Goal: Check status: Check status

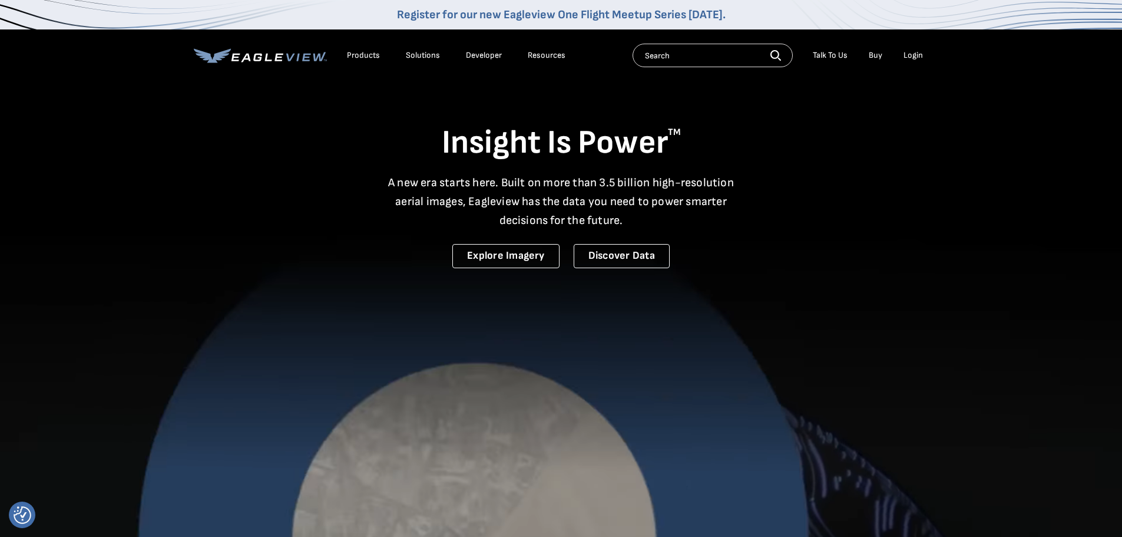
click at [915, 54] on div "Login" at bounding box center [912, 55] width 19 height 11
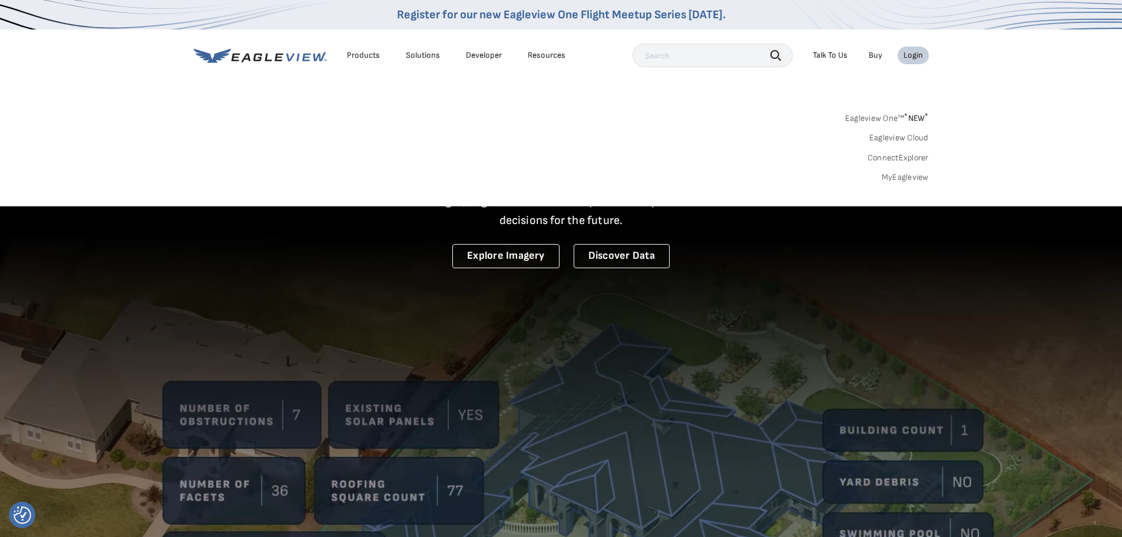
click at [900, 177] on link "MyEagleview" at bounding box center [905, 177] width 47 height 11
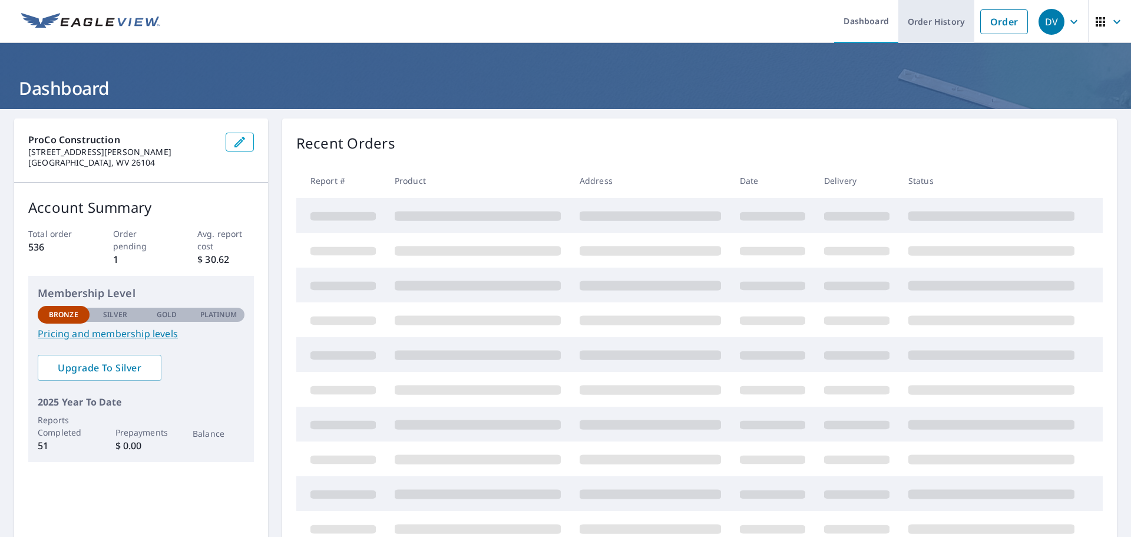
click at [923, 22] on link "Order History" at bounding box center [936, 21] width 76 height 43
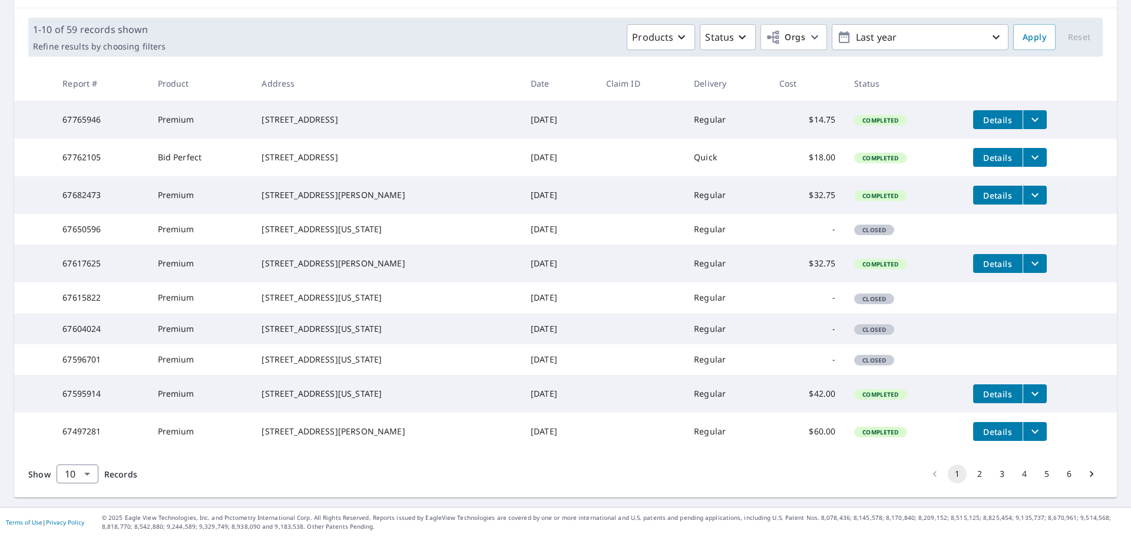
scroll to position [235, 0]
click at [972, 475] on button "2" at bounding box center [979, 473] width 19 height 19
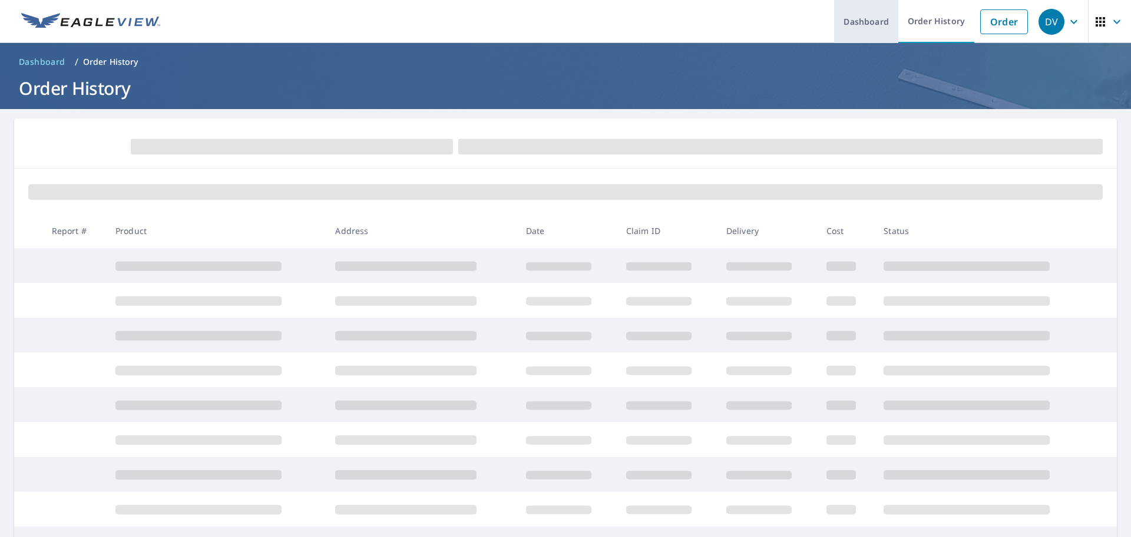
click at [854, 24] on link "Dashboard" at bounding box center [866, 21] width 64 height 43
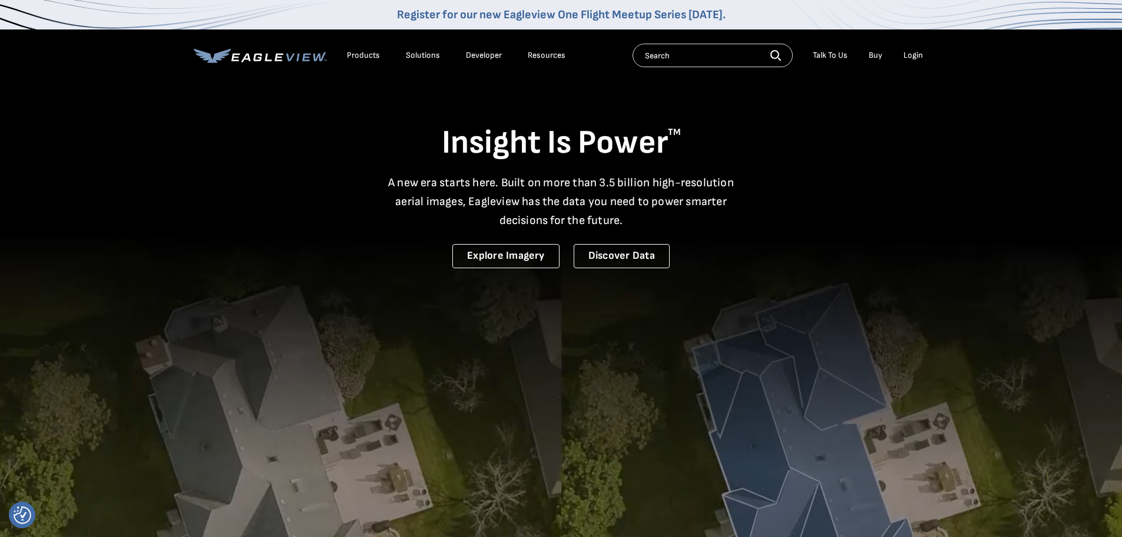
click at [909, 57] on div "Login" at bounding box center [912, 55] width 19 height 11
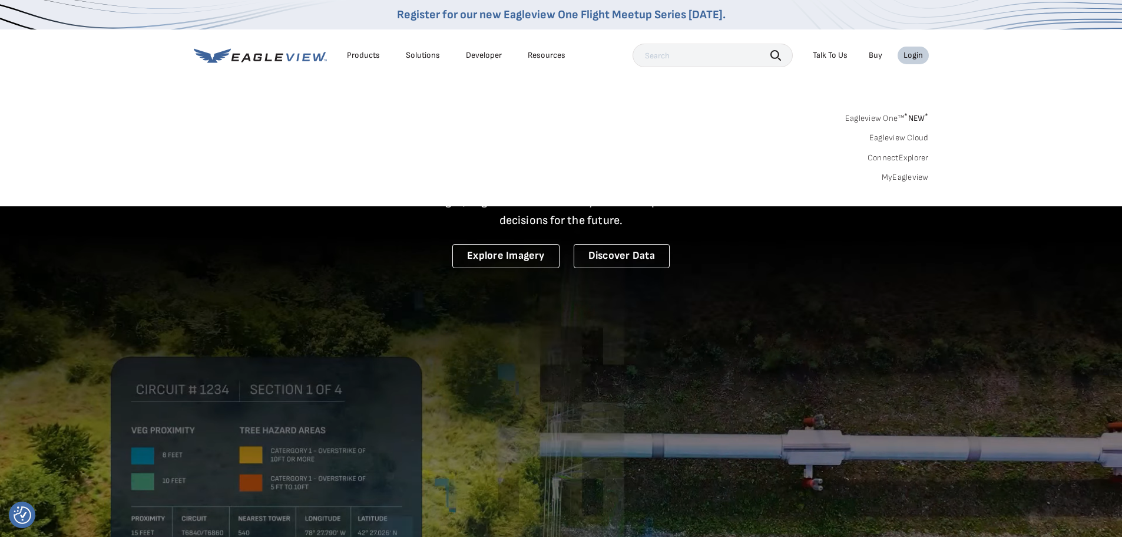
click at [900, 178] on link "MyEagleview" at bounding box center [905, 177] width 47 height 11
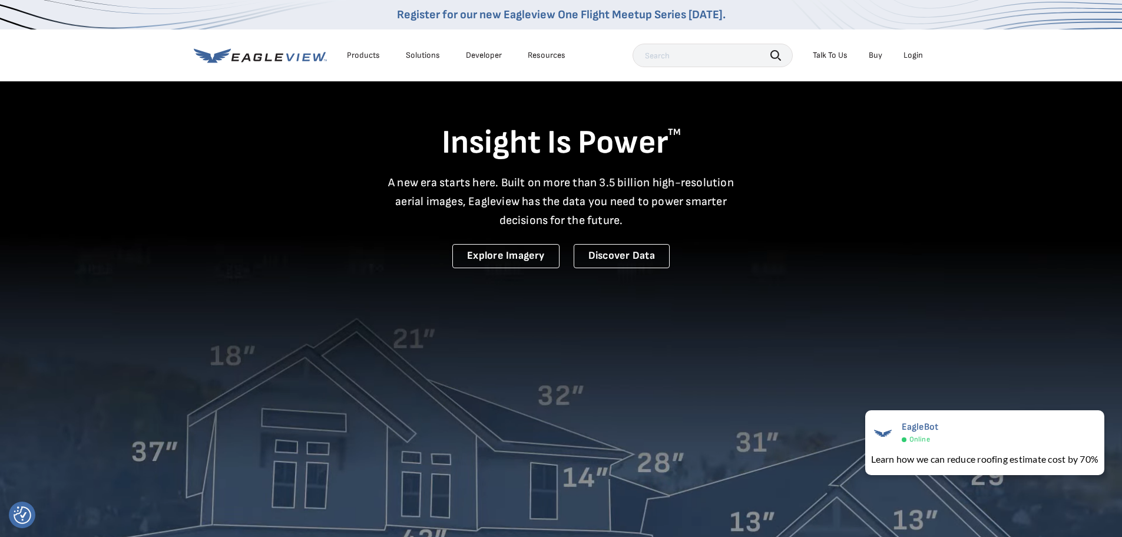
click at [912, 54] on div "Login" at bounding box center [912, 55] width 19 height 11
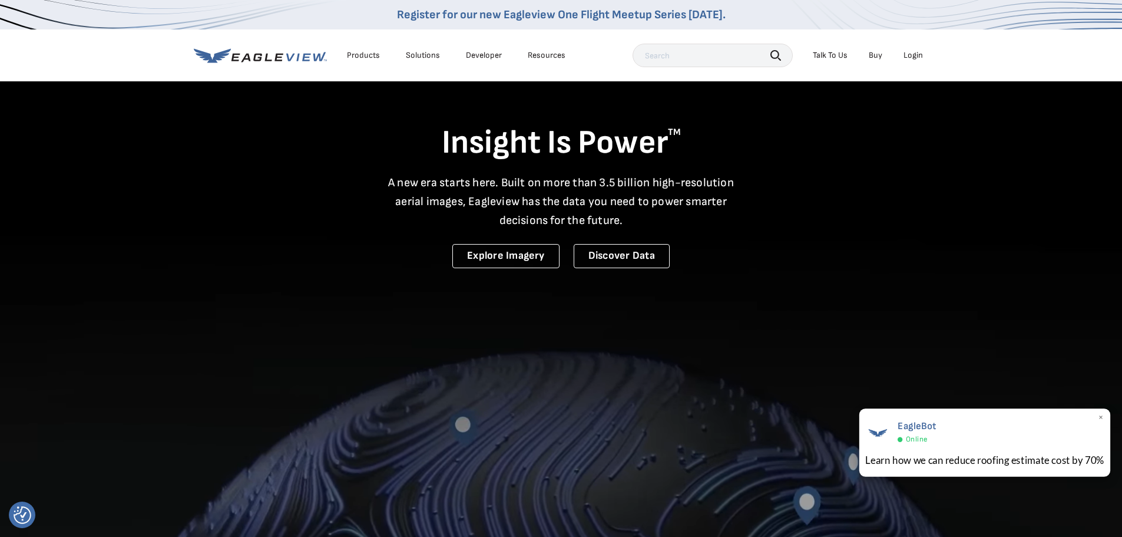
click at [1014, 459] on div "Learn how we can reduce roofing estimate cost by 70%" at bounding box center [984, 459] width 239 height 15
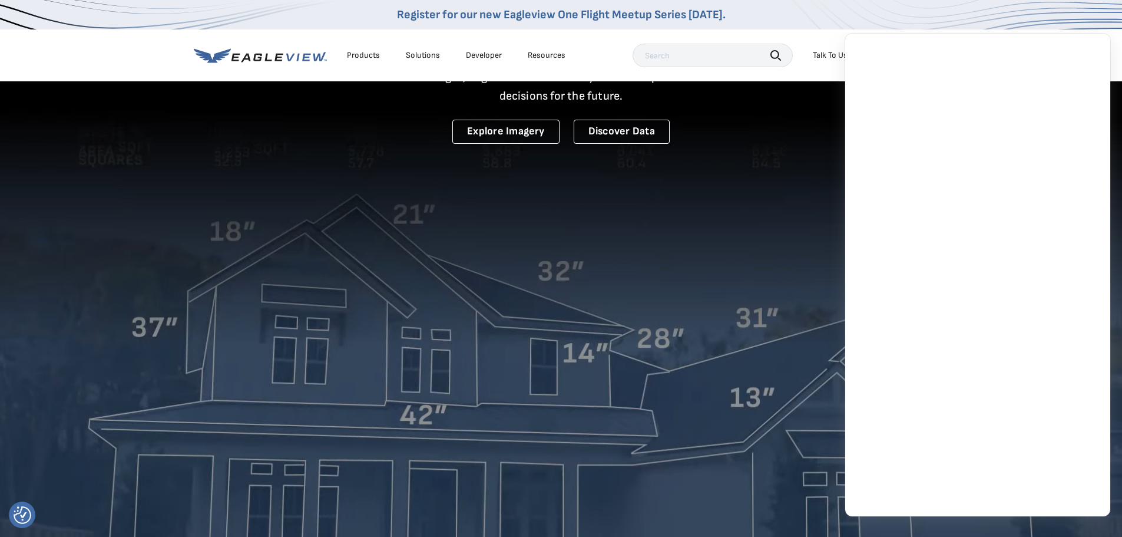
scroll to position [236, 0]
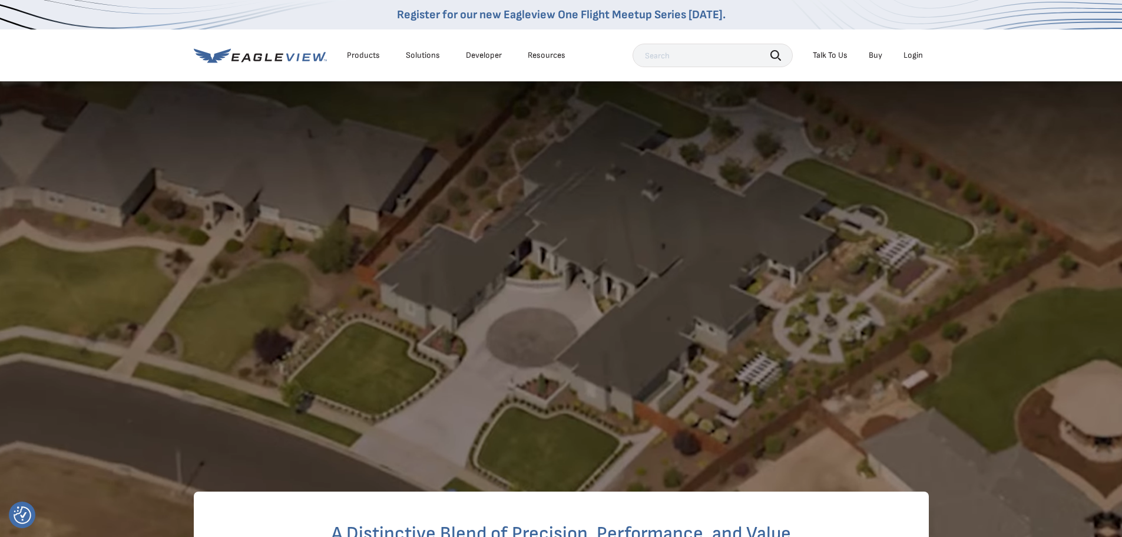
click at [920, 55] on div "Login" at bounding box center [912, 55] width 19 height 11
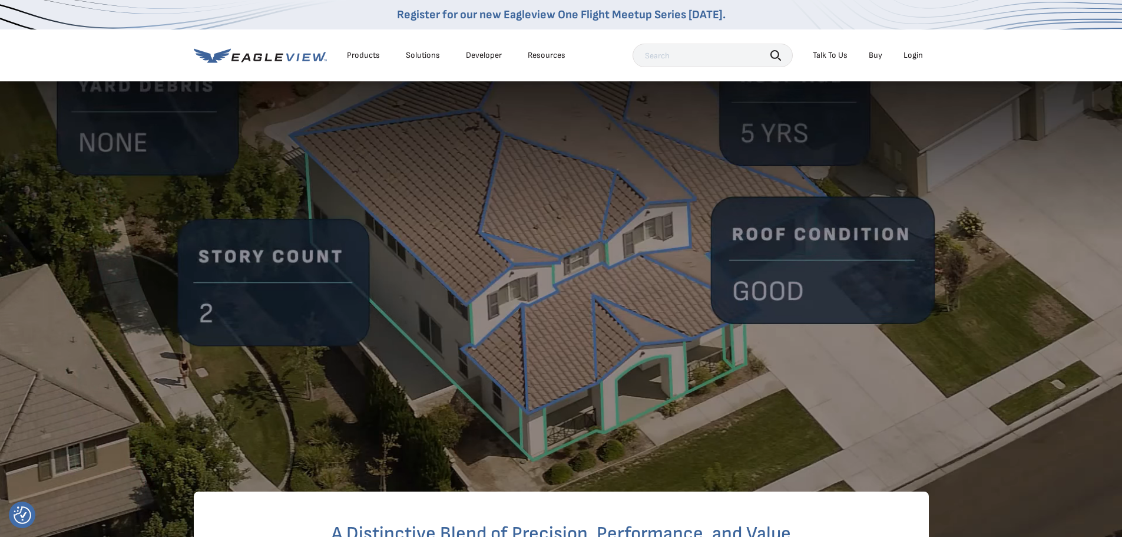
click at [912, 57] on div "Login" at bounding box center [912, 55] width 19 height 11
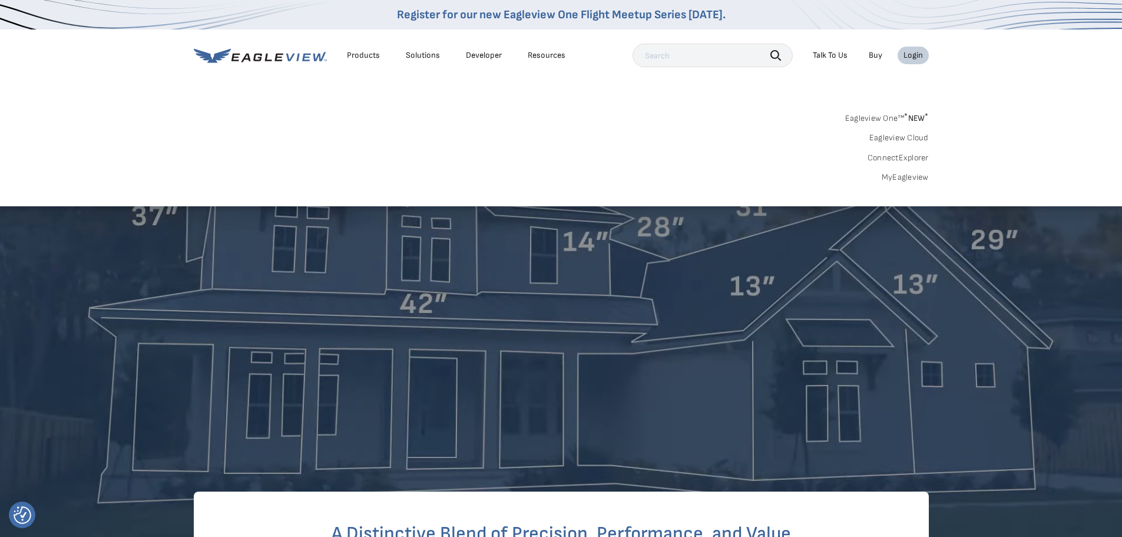
click at [899, 180] on link "MyEagleview" at bounding box center [905, 177] width 47 height 11
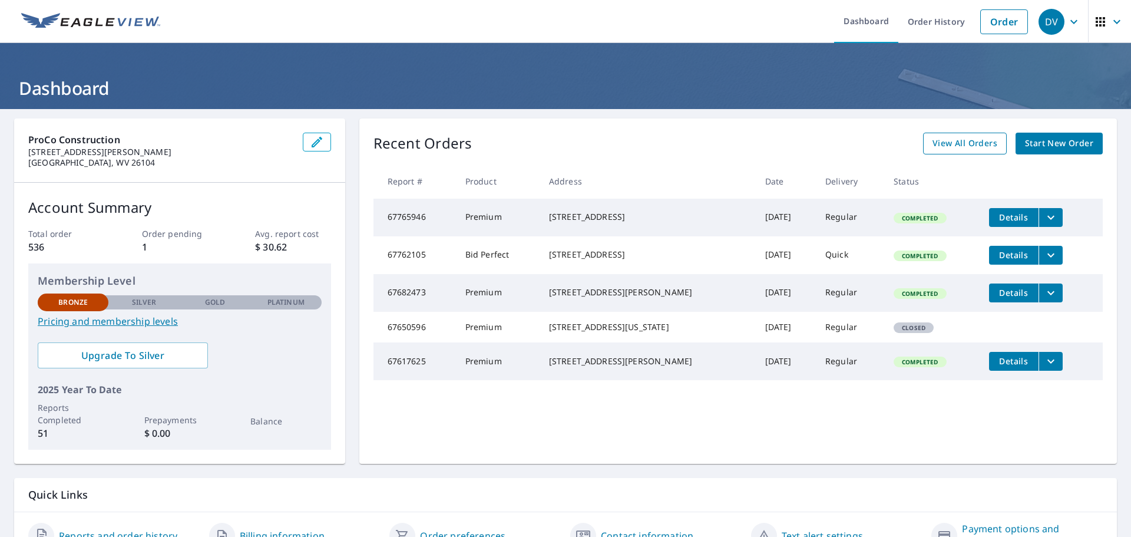
click at [955, 144] on span "View All Orders" at bounding box center [964, 143] width 65 height 15
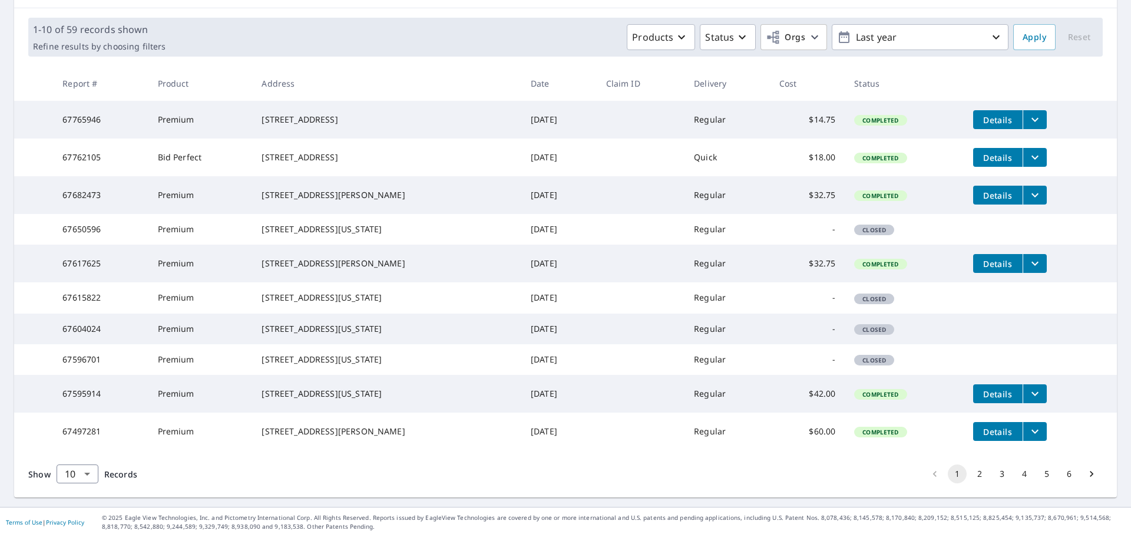
scroll to position [235, 0]
click at [970, 476] on button "2" at bounding box center [979, 473] width 19 height 19
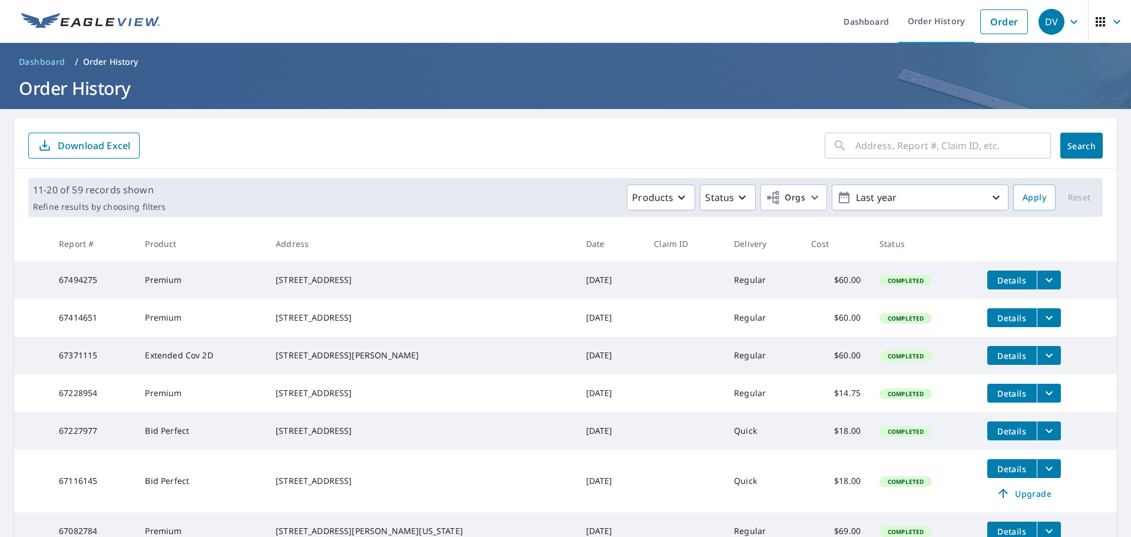
click at [1045, 320] on icon "filesDropdownBtn-67414651" at bounding box center [1048, 318] width 7 height 4
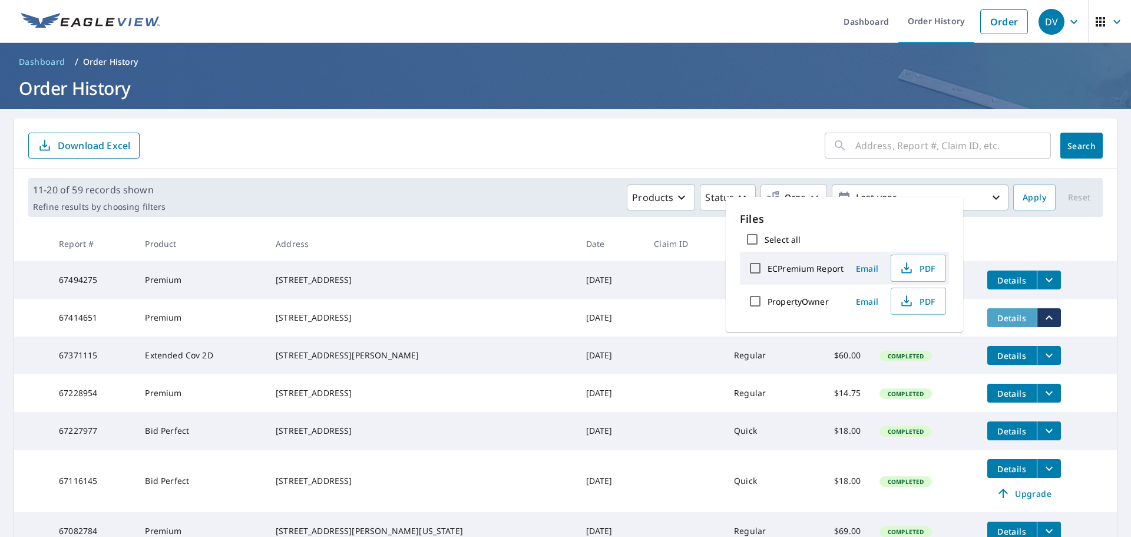
click at [994, 323] on span "Details" at bounding box center [1011, 317] width 35 height 11
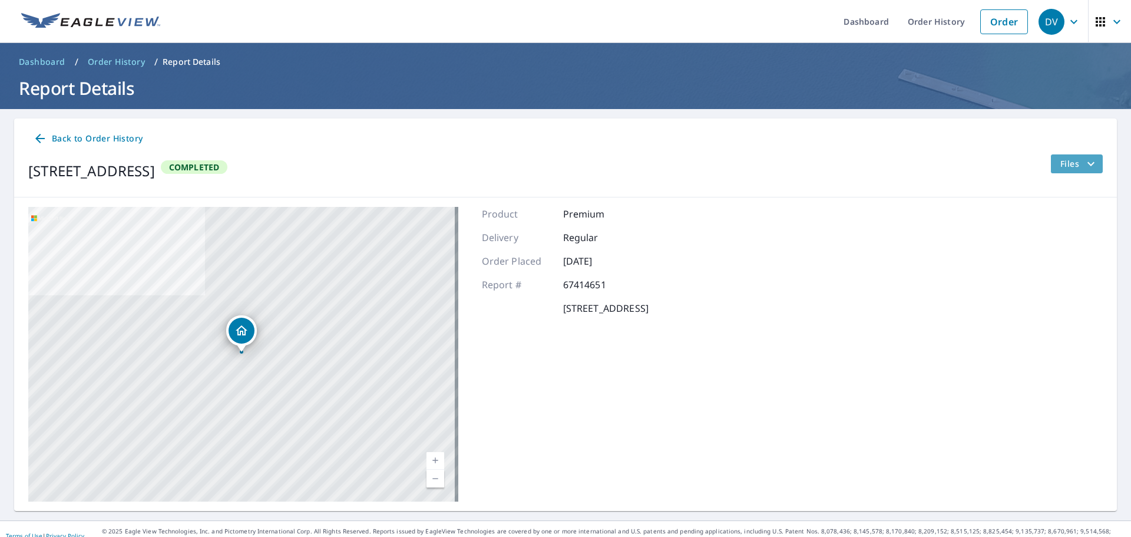
click at [1061, 161] on span "Files" at bounding box center [1079, 164] width 38 height 14
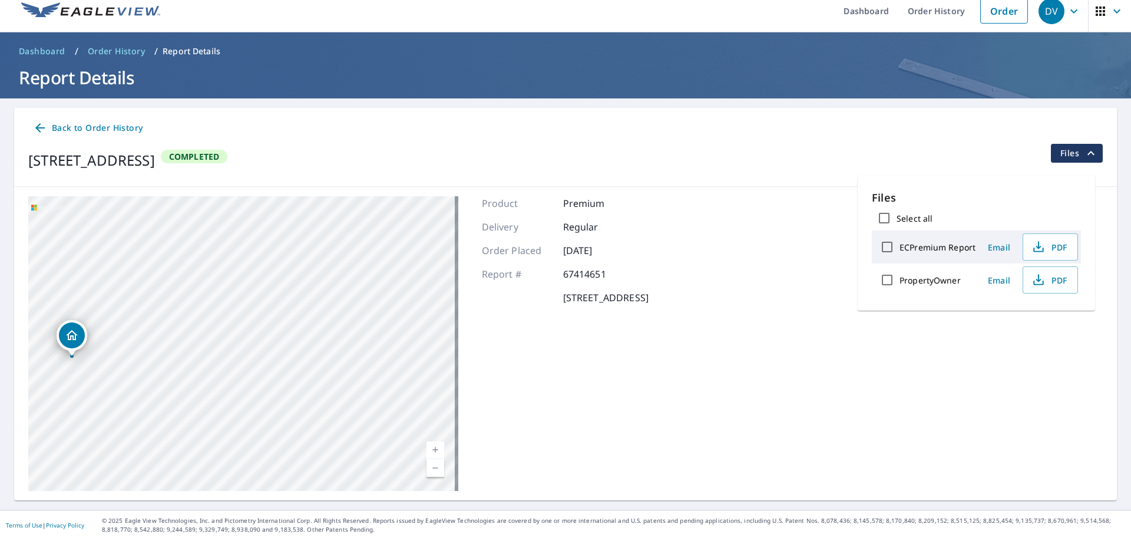
scroll to position [14, 0]
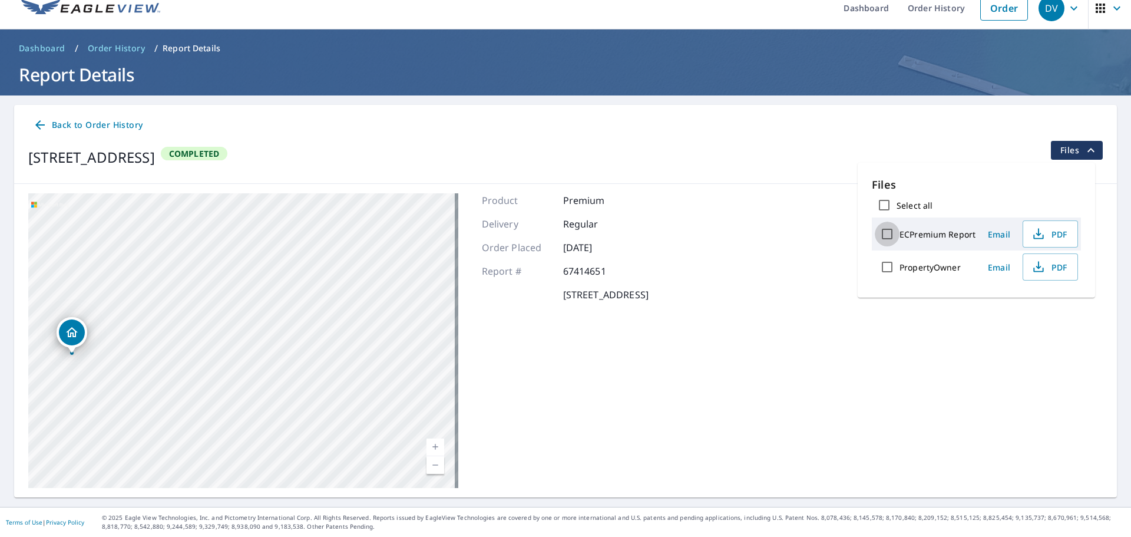
click at [886, 235] on input "ECPremium Report" at bounding box center [887, 233] width 25 height 25
click at [885, 230] on input "ECPremium Report" at bounding box center [887, 233] width 25 height 25
checkbox input "false"
click at [1087, 151] on icon "filesDropdownBtn-67414651" at bounding box center [1090, 150] width 7 height 4
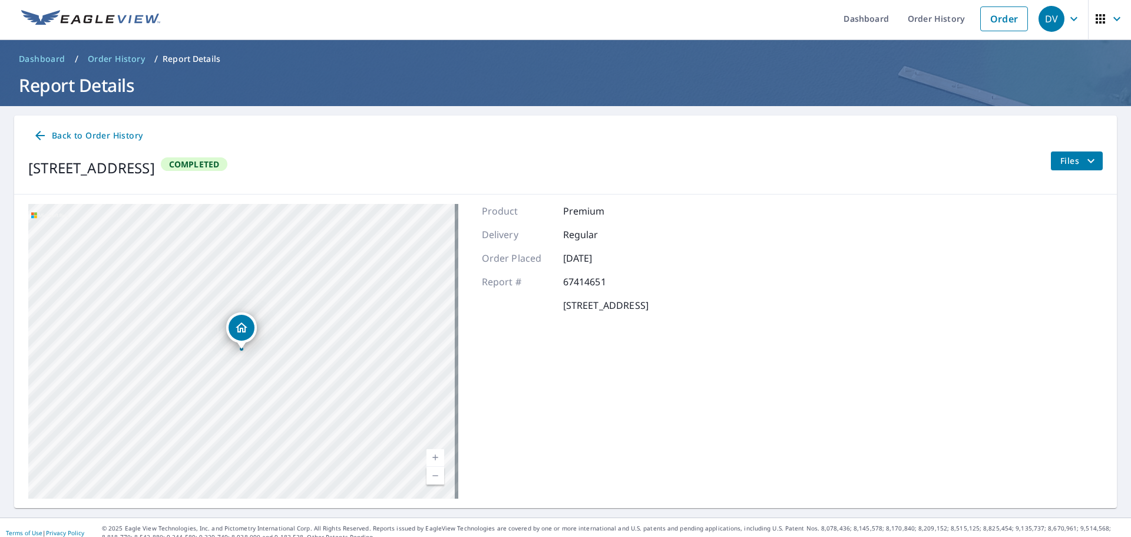
scroll to position [0, 0]
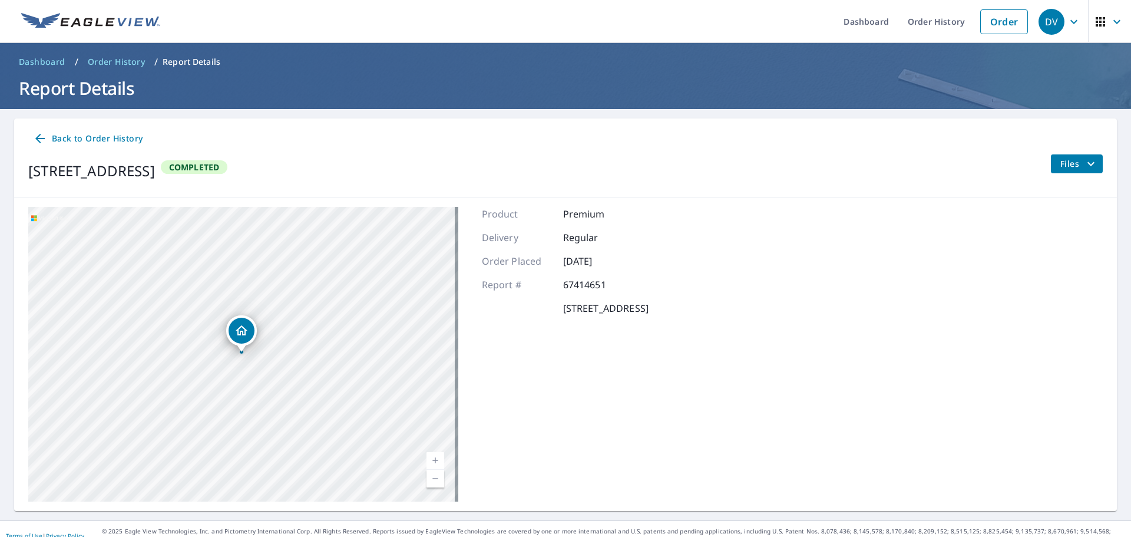
click at [181, 63] on p "Report Details" at bounding box center [192, 62] width 58 height 12
click at [1067, 19] on icon "button" at bounding box center [1074, 22] width 14 height 14
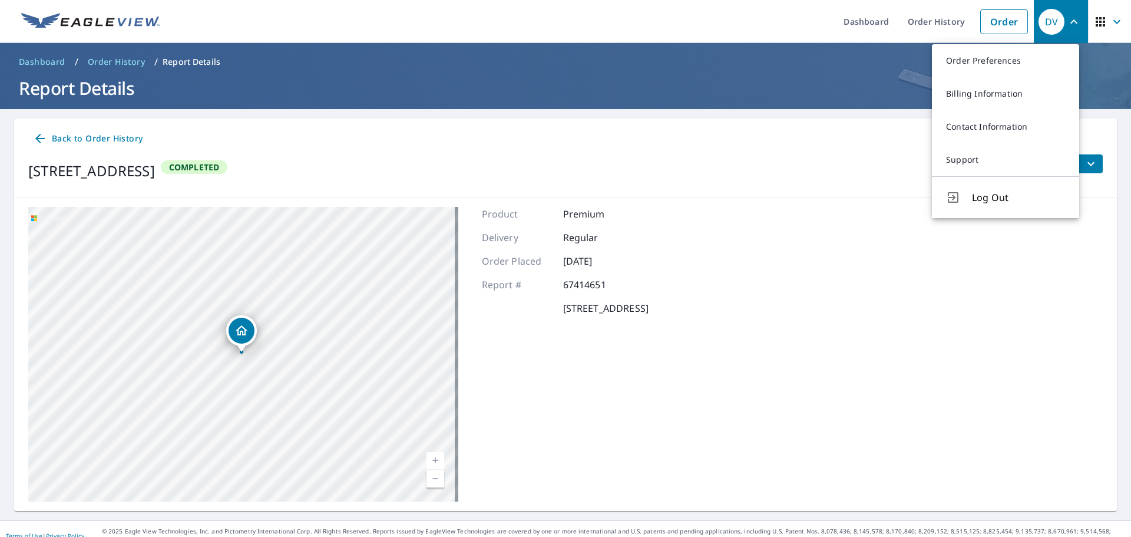
drag, startPoint x: 777, startPoint y: 334, endPoint x: 792, endPoint y: 330, distance: 14.6
click at [779, 332] on div "1 Rivercrest Vienna, WV 26105 Aerial Road A standard road map Aerial A detailed…" at bounding box center [565, 353] width 1102 height 313
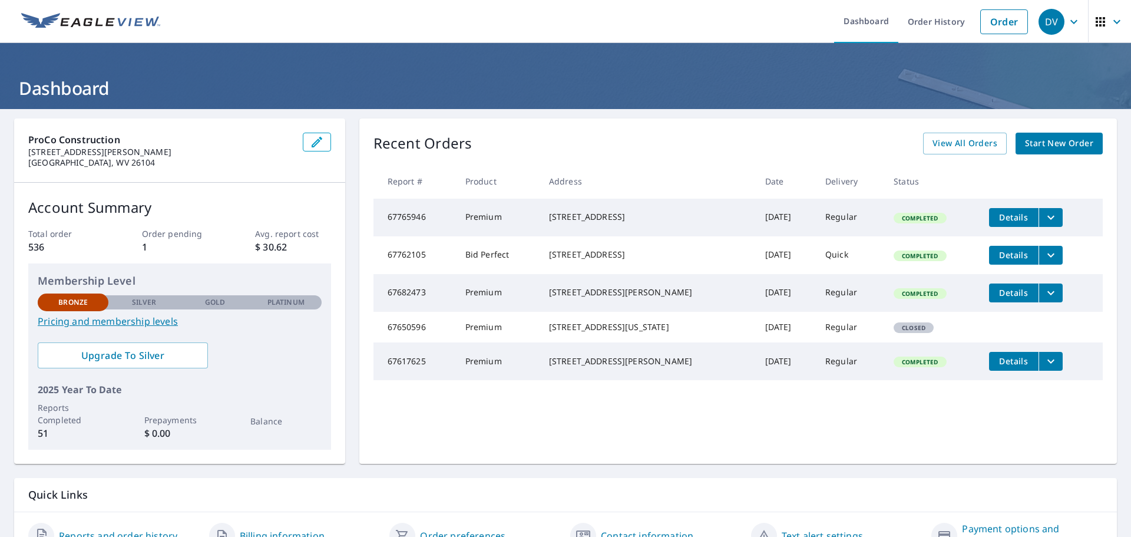
click at [1044, 216] on icon "filesDropdownBtn-67765946" at bounding box center [1051, 217] width 14 height 14
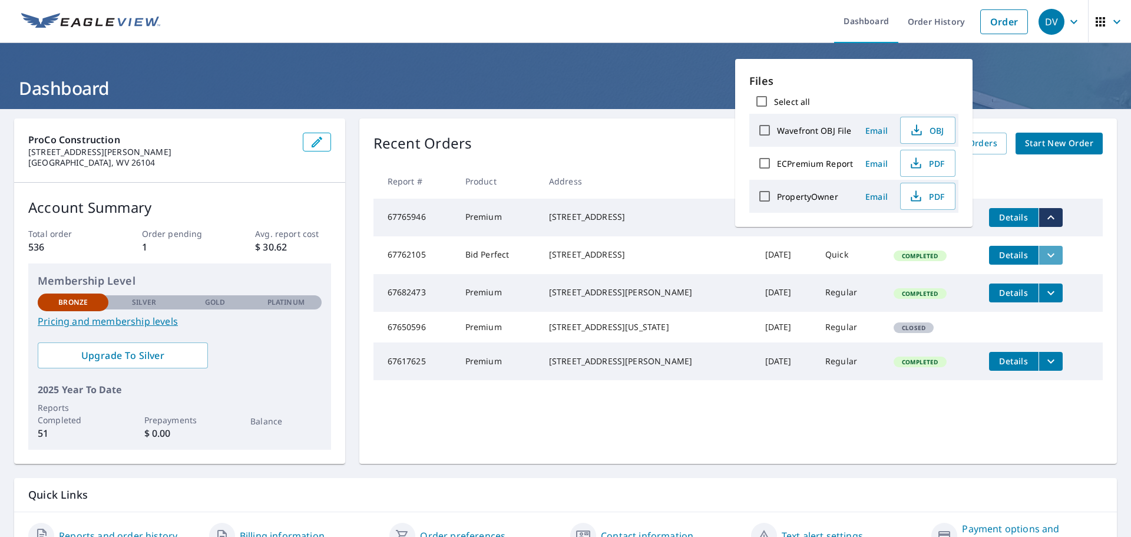
click at [1044, 259] on icon "filesDropdownBtn-67762105" at bounding box center [1051, 255] width 14 height 14
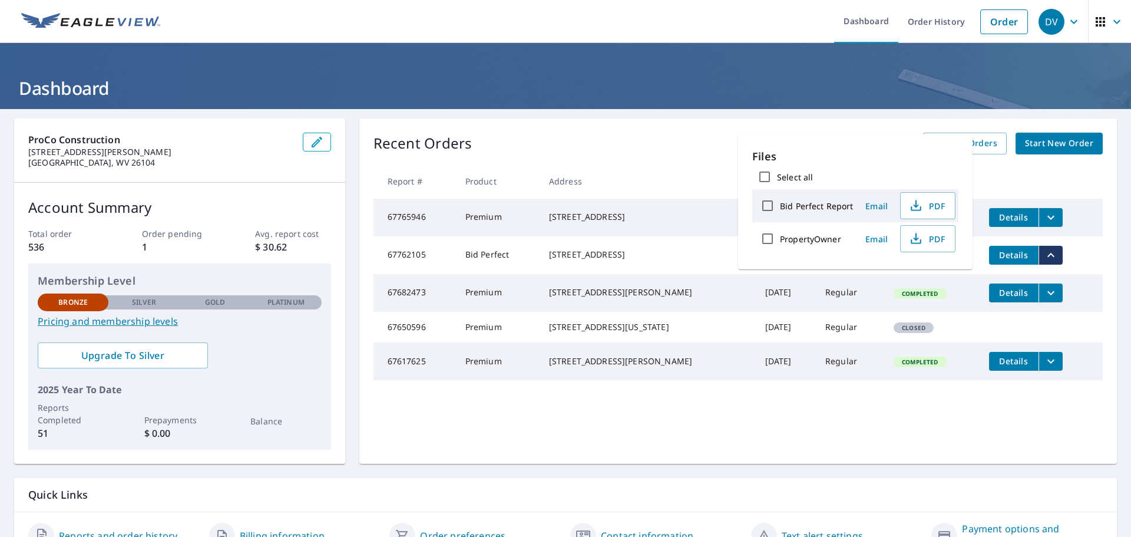
click at [1044, 300] on icon "filesDropdownBtn-67682473" at bounding box center [1051, 293] width 14 height 14
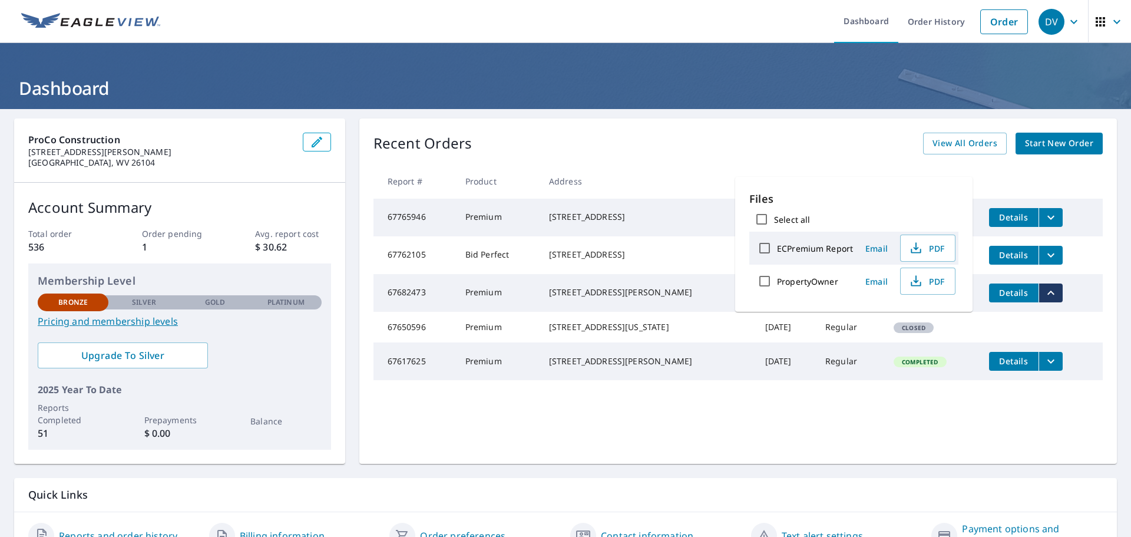
click at [1044, 368] on icon "filesDropdownBtn-67617625" at bounding box center [1051, 361] width 14 height 14
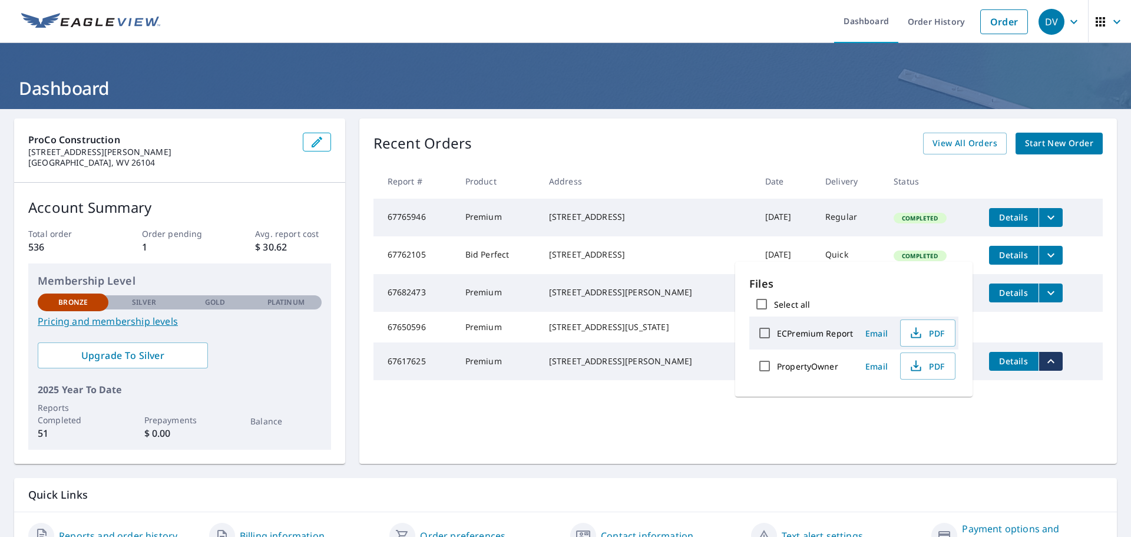
click at [769, 142] on div "Recent Orders View All Orders Start New Order" at bounding box center [737, 144] width 729 height 22
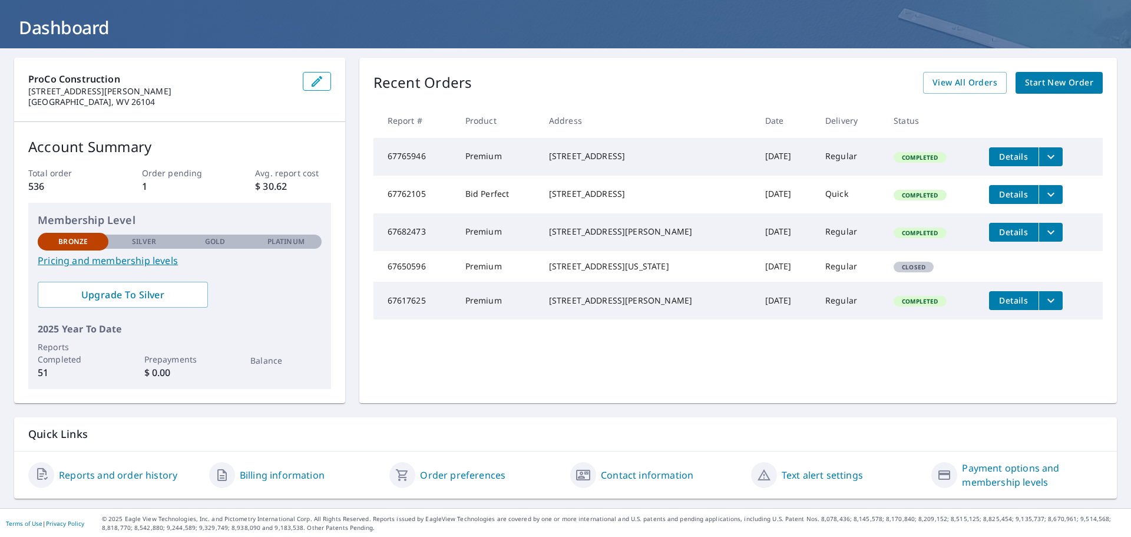
scroll to position [62, 0]
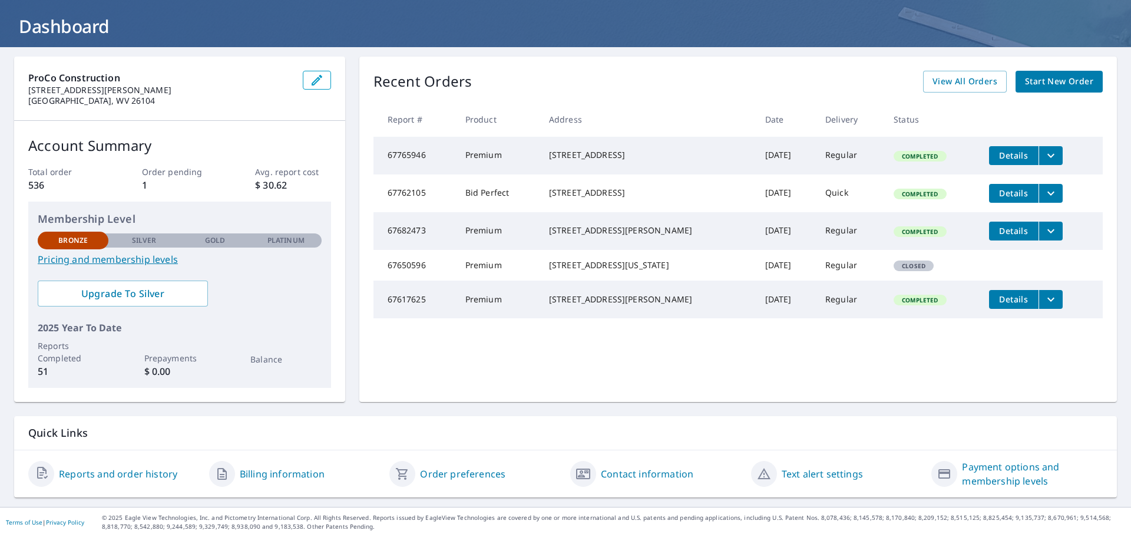
click at [799, 472] on link "Text alert settings" at bounding box center [822, 473] width 81 height 14
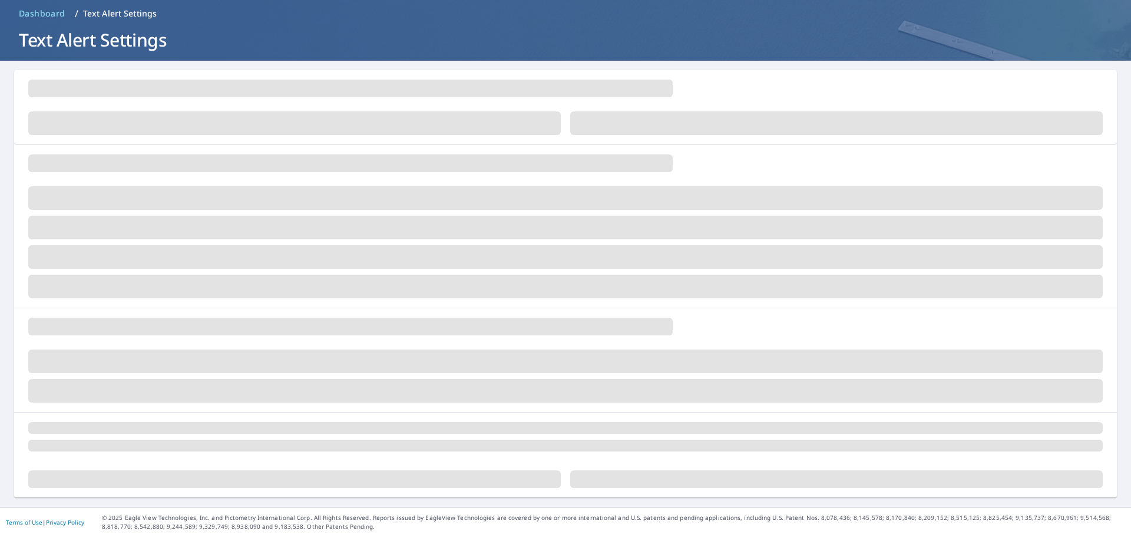
scroll to position [7, 0]
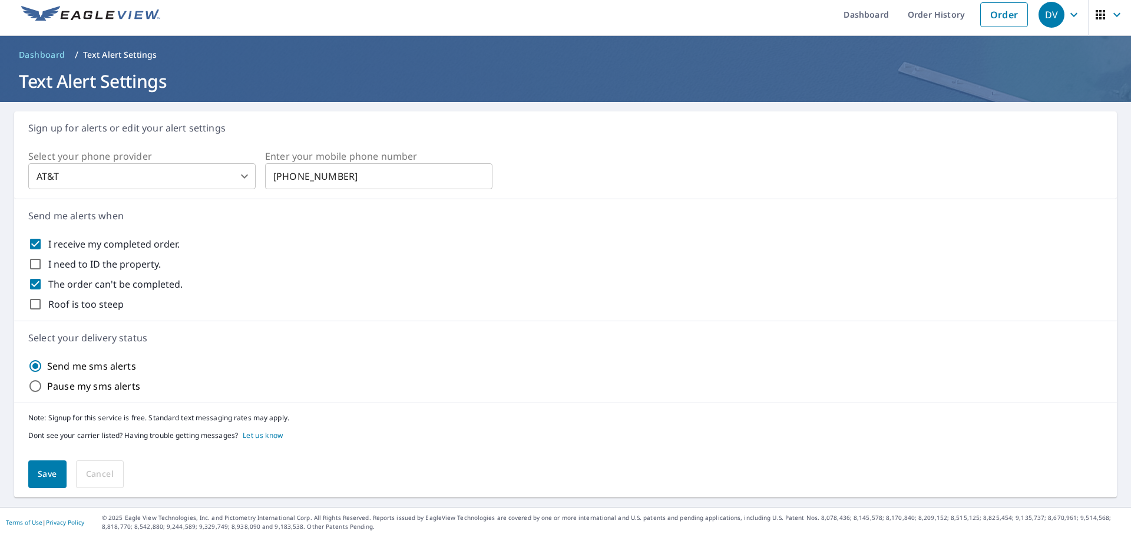
click at [40, 476] on span "Save" at bounding box center [47, 473] width 19 height 15
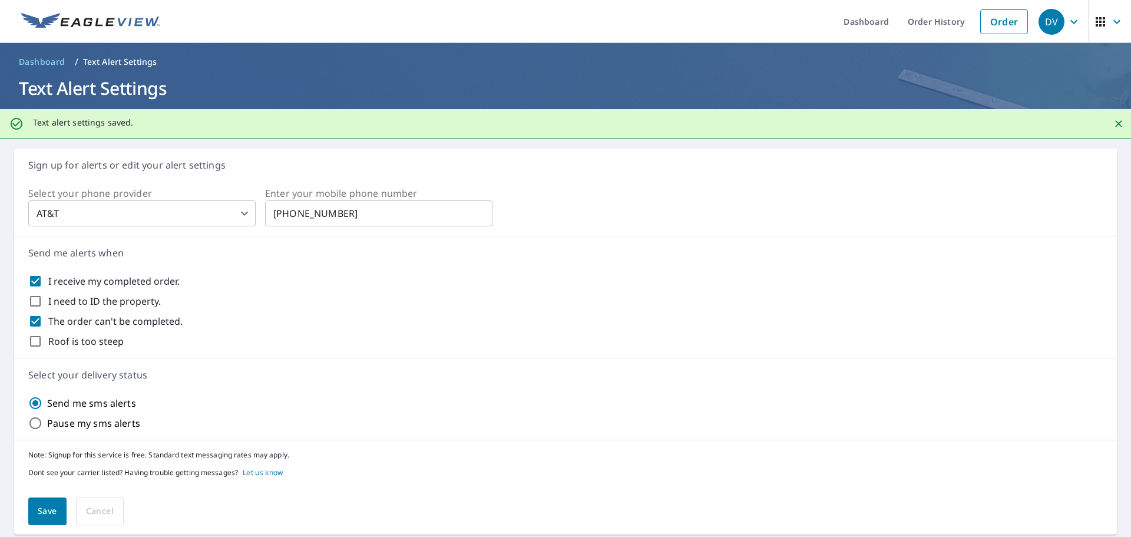
click at [1112, 125] on icon "Close" at bounding box center [1118, 124] width 12 height 12
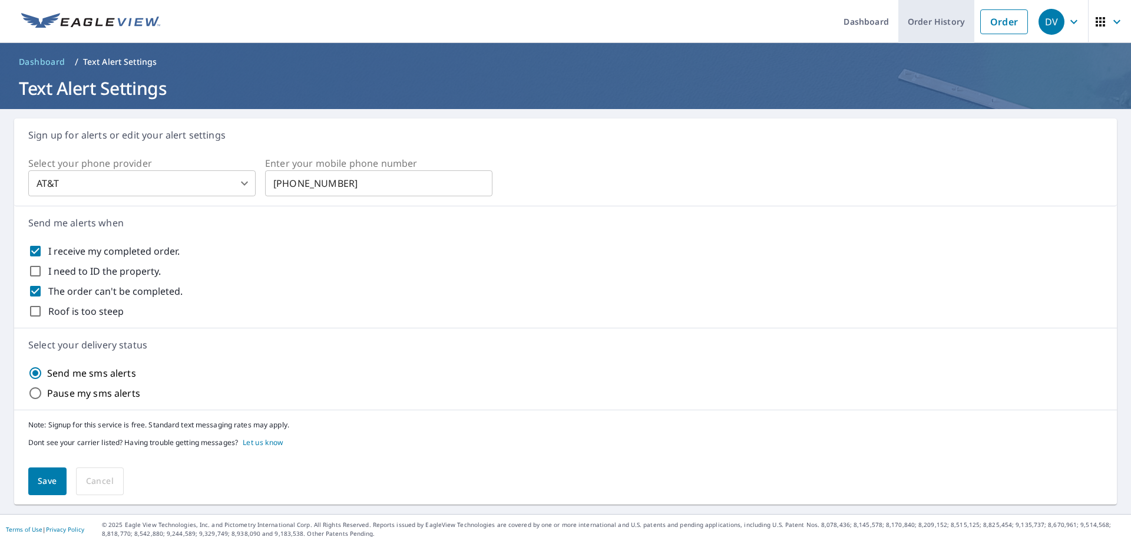
click at [923, 24] on link "Order History" at bounding box center [936, 21] width 76 height 43
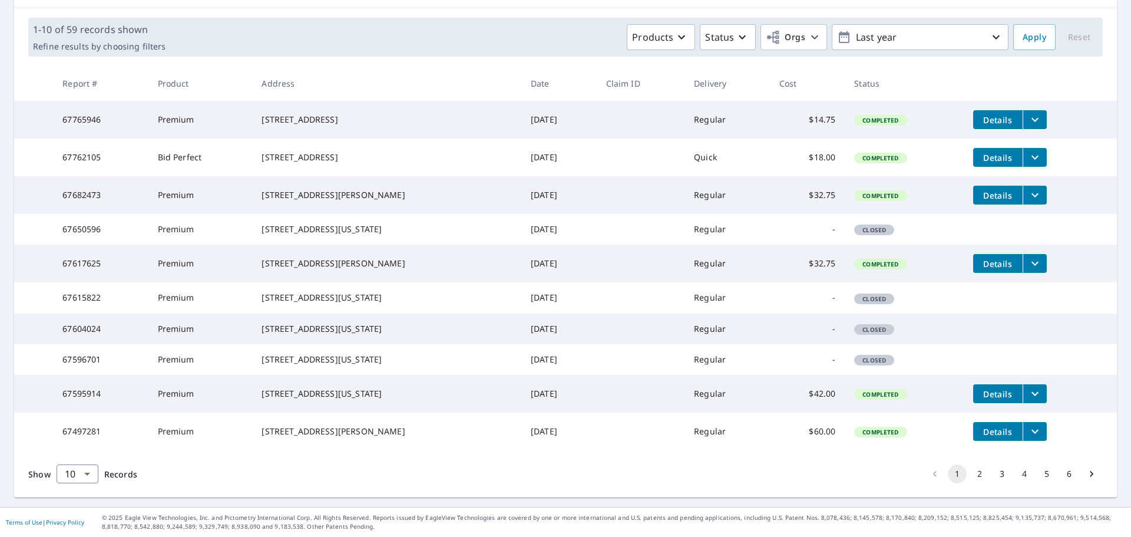
scroll to position [235, 0]
click at [1028, 386] on icon "filesDropdownBtn-67595914" at bounding box center [1035, 393] width 14 height 14
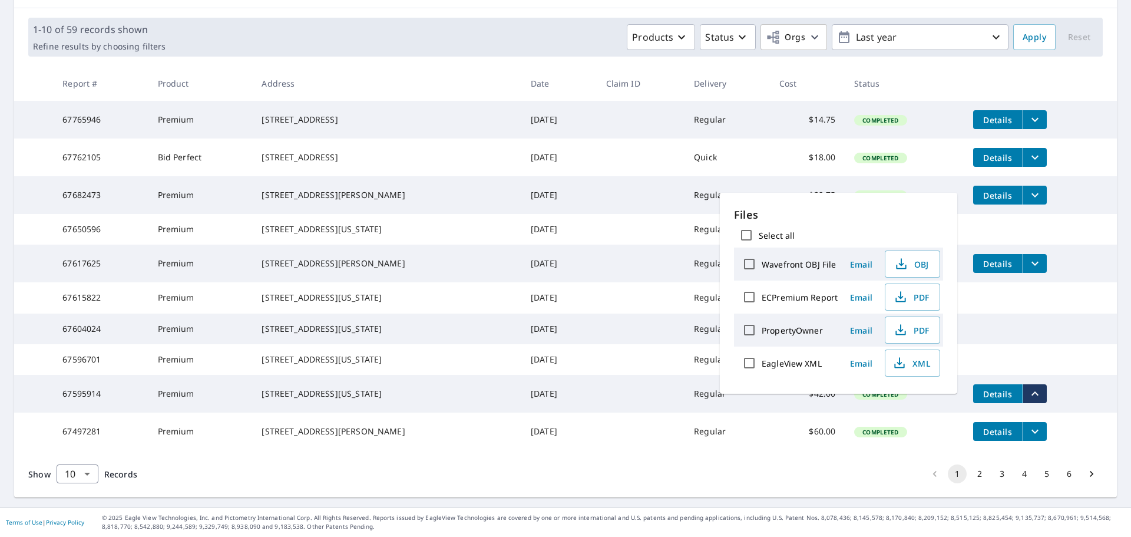
click at [971, 473] on button "2" at bounding box center [979, 473] width 19 height 19
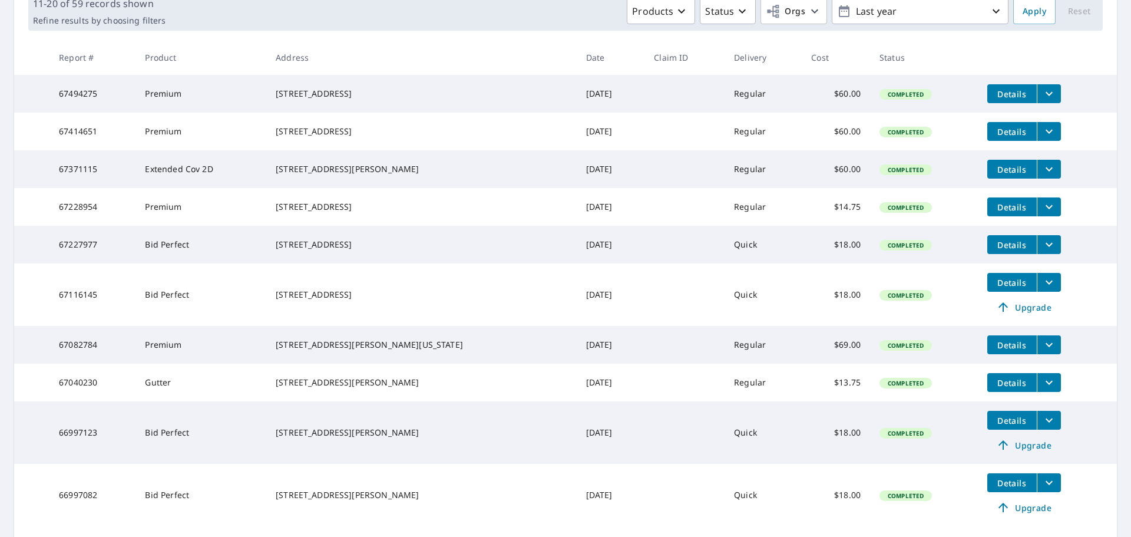
scroll to position [118, 0]
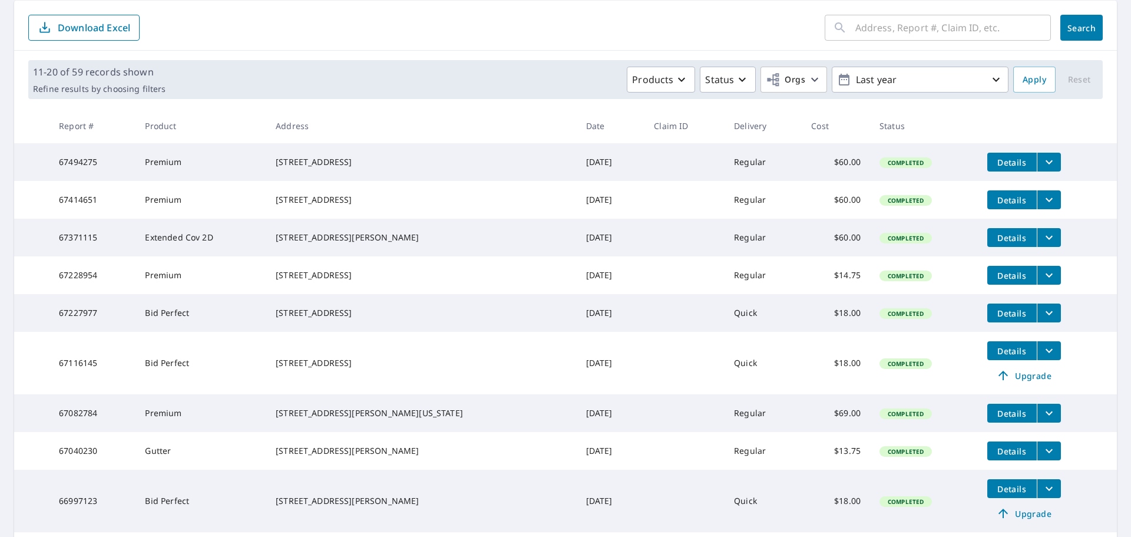
click at [1042, 206] on icon "filesDropdownBtn-67414651" at bounding box center [1049, 200] width 14 height 14
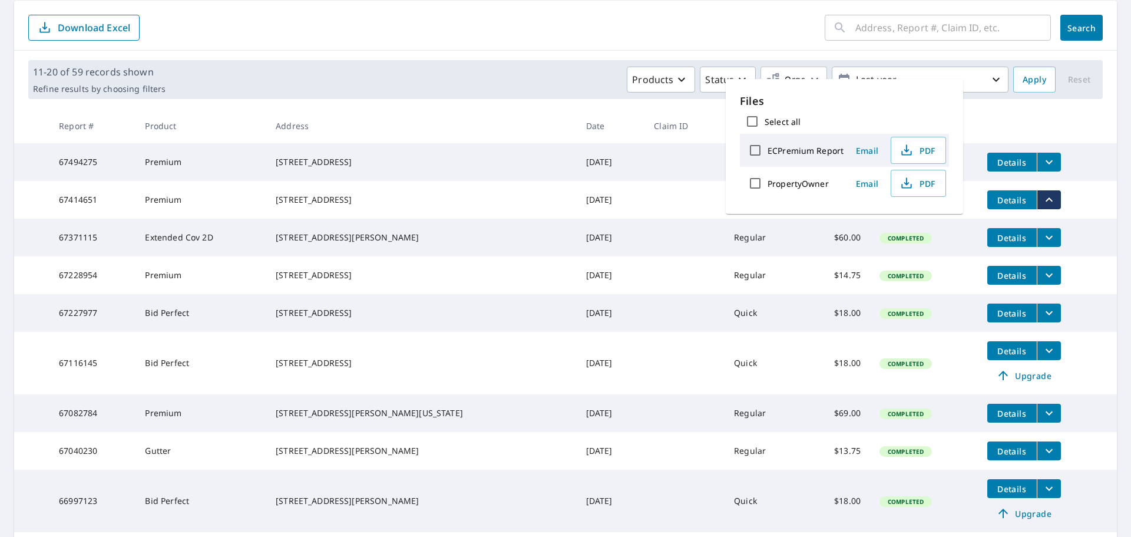
click at [1045, 201] on icon "filesDropdownBtn-67414651" at bounding box center [1048, 199] width 7 height 4
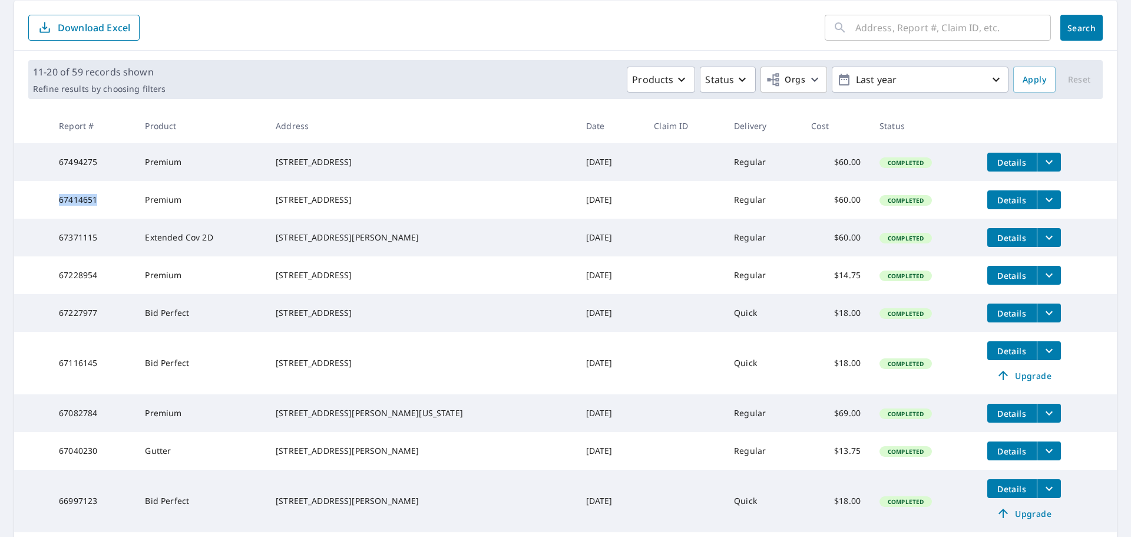
drag, startPoint x: 102, startPoint y: 206, endPoint x: 52, endPoint y: 206, distance: 50.1
click at [52, 206] on tr "67414651 Premium 1 Rivercrest Vienna, WV 26105 Sep 12, 2025 Regular $60.00 Comp…" at bounding box center [565, 200] width 1102 height 38
copy tr "67414651"
click at [291, 28] on form "​ Search Download Excel" at bounding box center [565, 28] width 1074 height 26
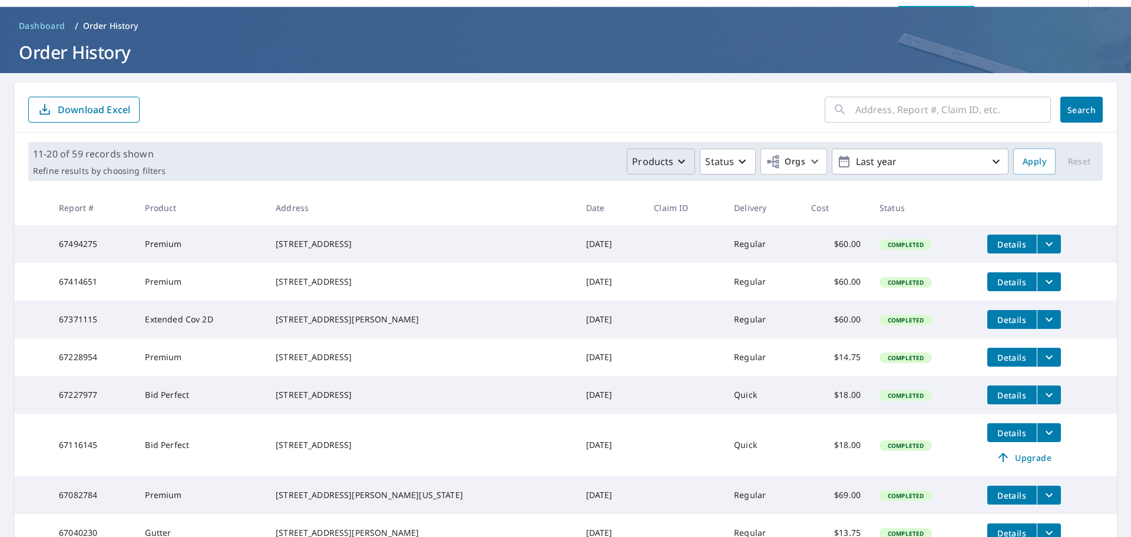
scroll to position [0, 0]
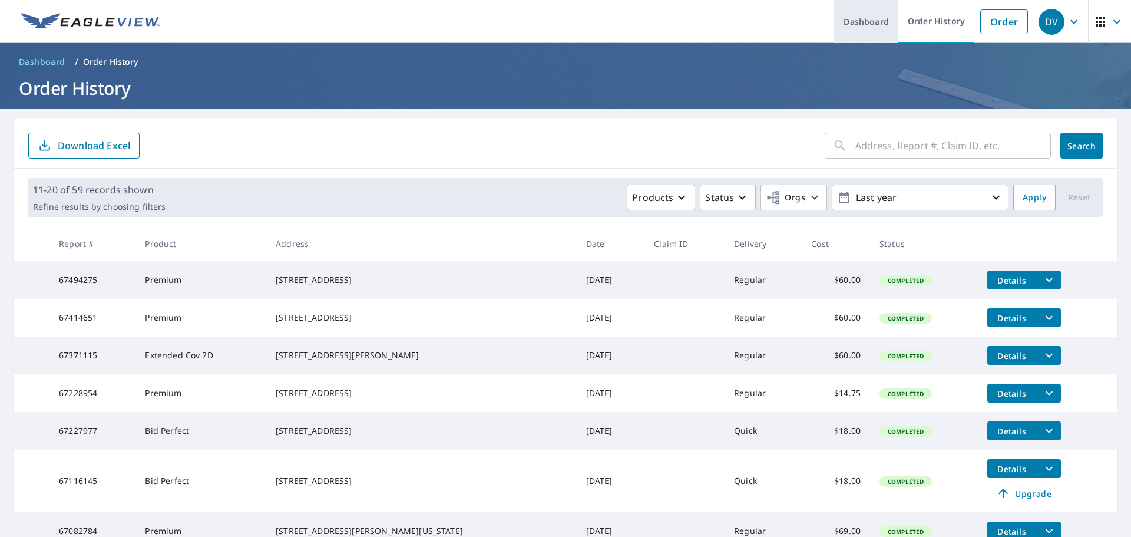
click at [854, 24] on link "Dashboard" at bounding box center [866, 21] width 64 height 43
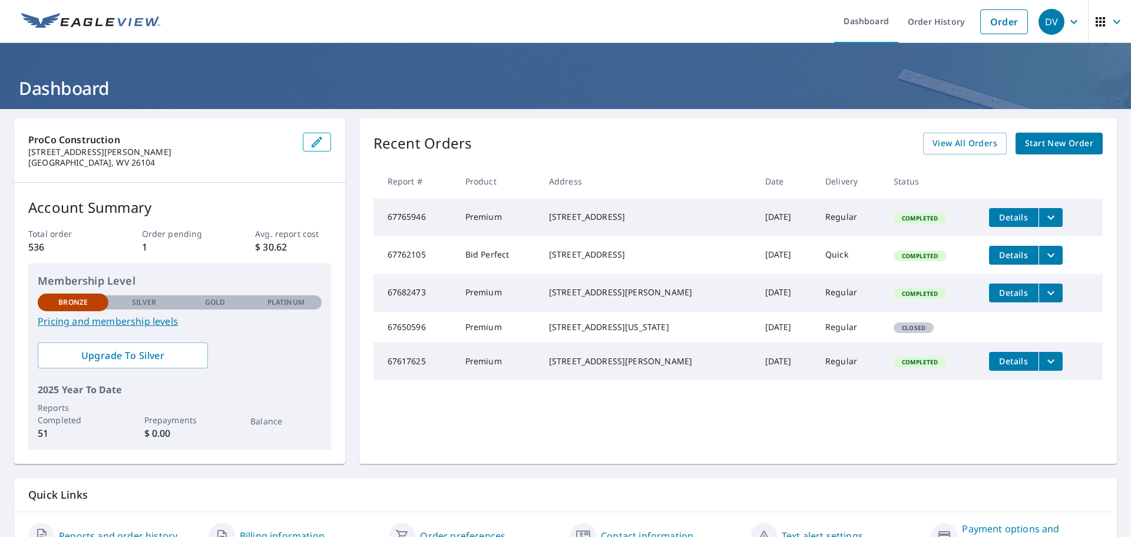
click at [1093, 20] on icon "button" at bounding box center [1100, 22] width 14 height 14
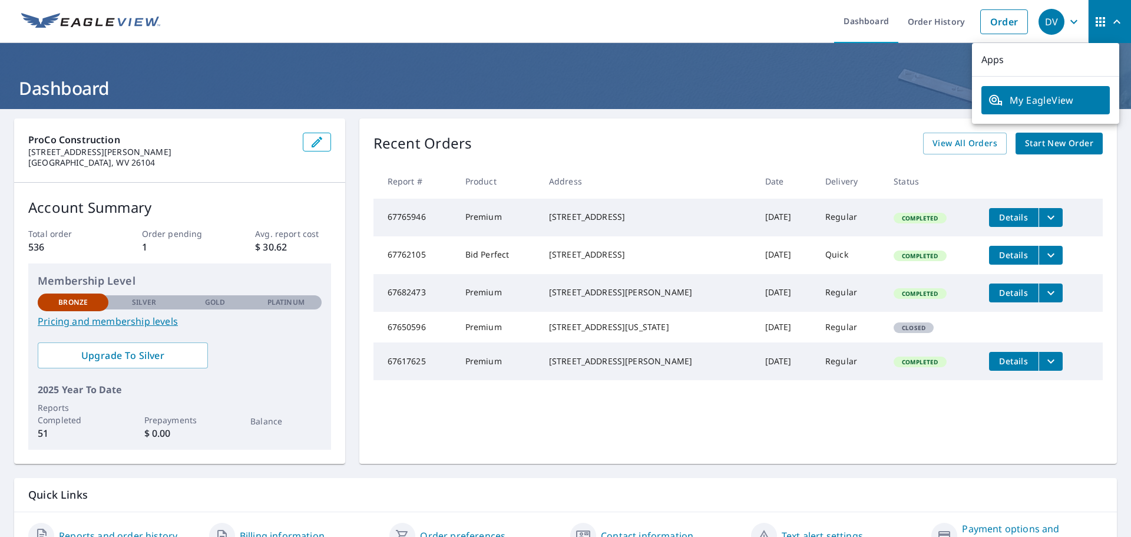
click at [859, 69] on header "Dashboard" at bounding box center [565, 76] width 1131 height 66
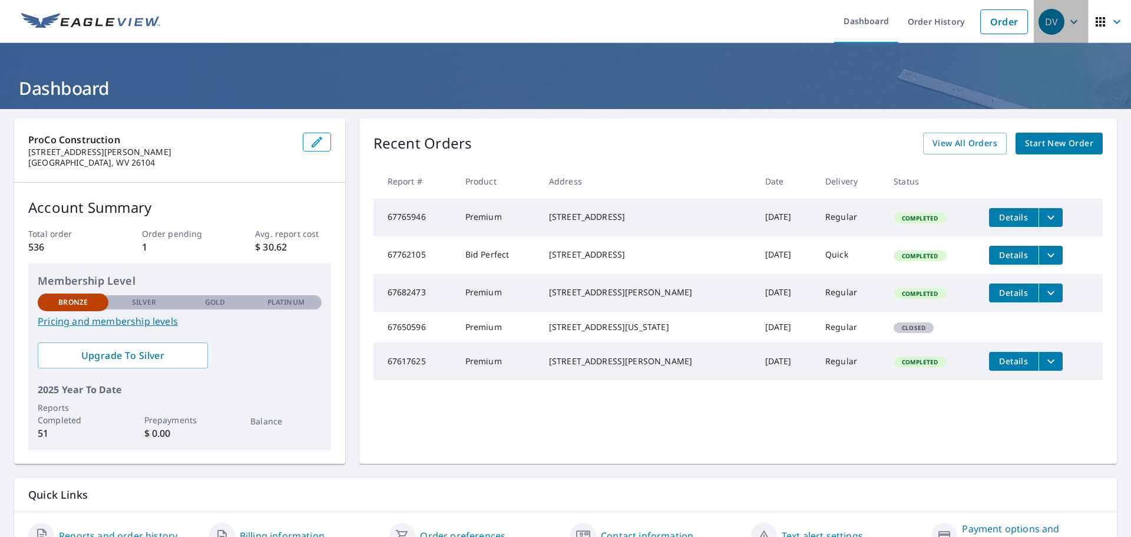
click at [1041, 22] on div "DV" at bounding box center [1051, 22] width 26 height 26
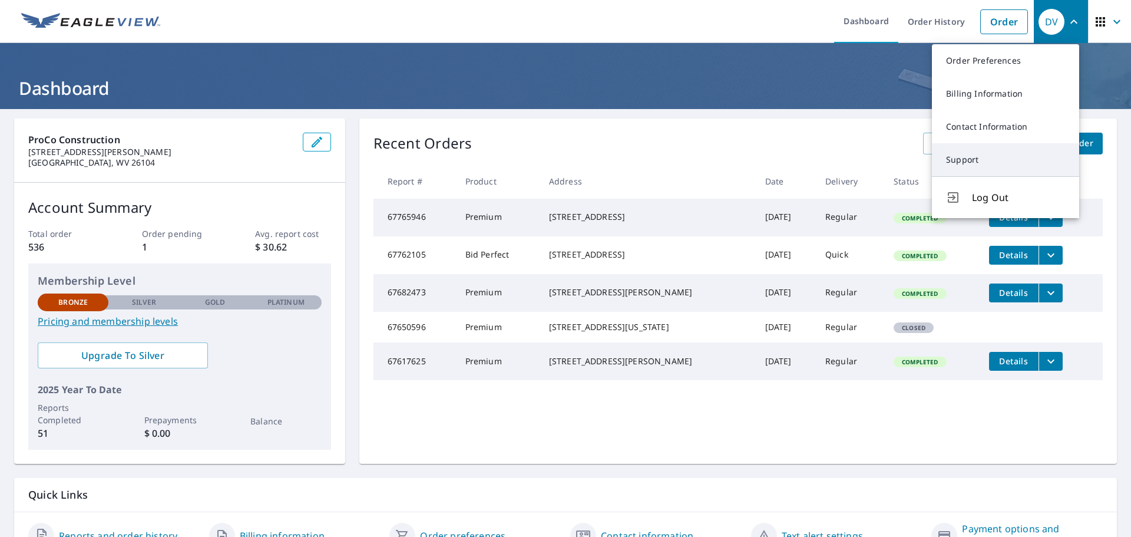
click at [955, 160] on link "Support" at bounding box center [1005, 159] width 147 height 33
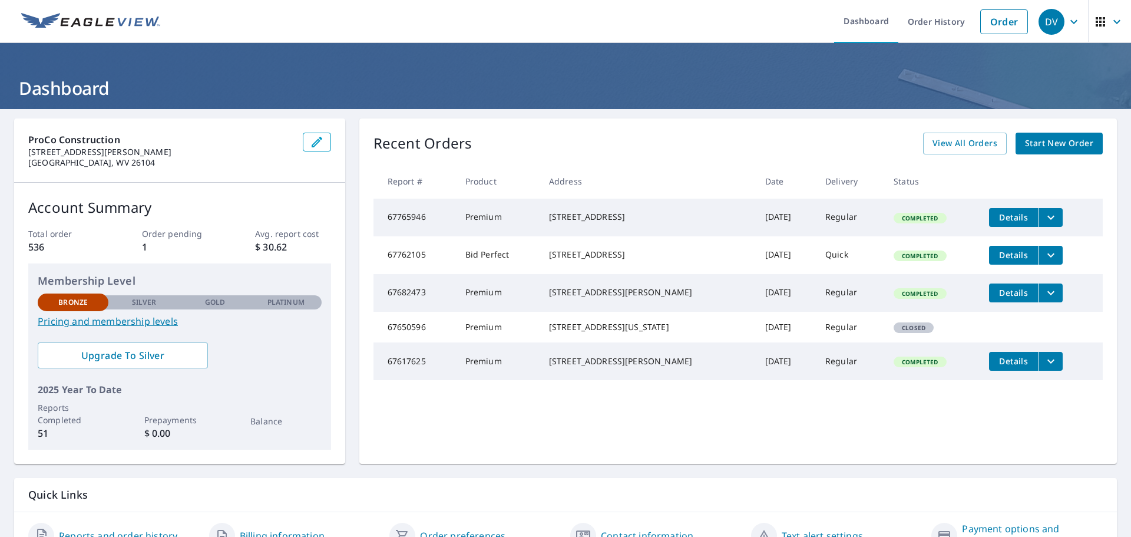
click at [1067, 24] on icon "button" at bounding box center [1074, 22] width 14 height 14
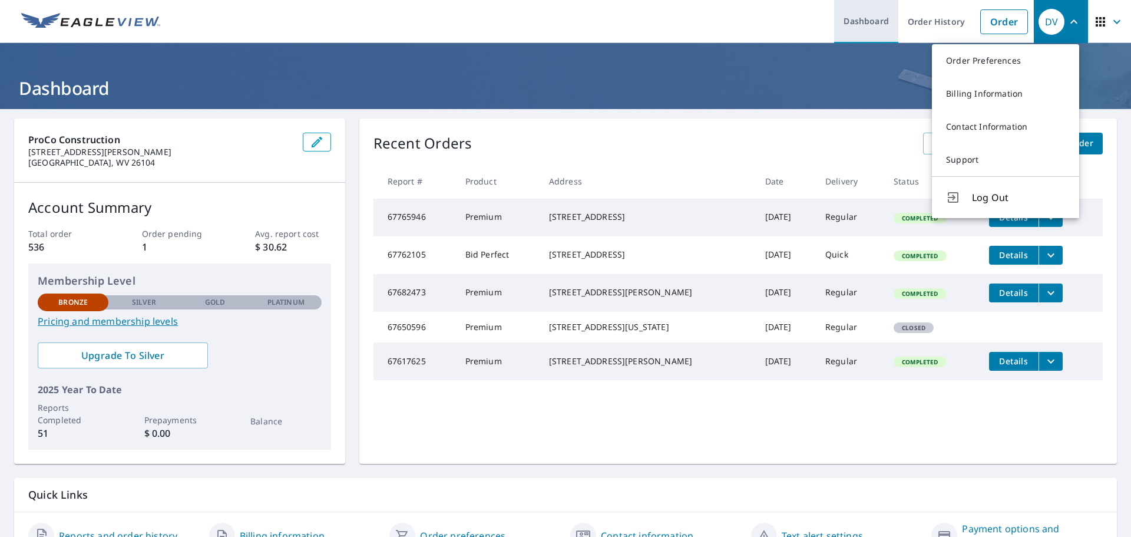
click at [861, 22] on link "Dashboard" at bounding box center [866, 21] width 64 height 43
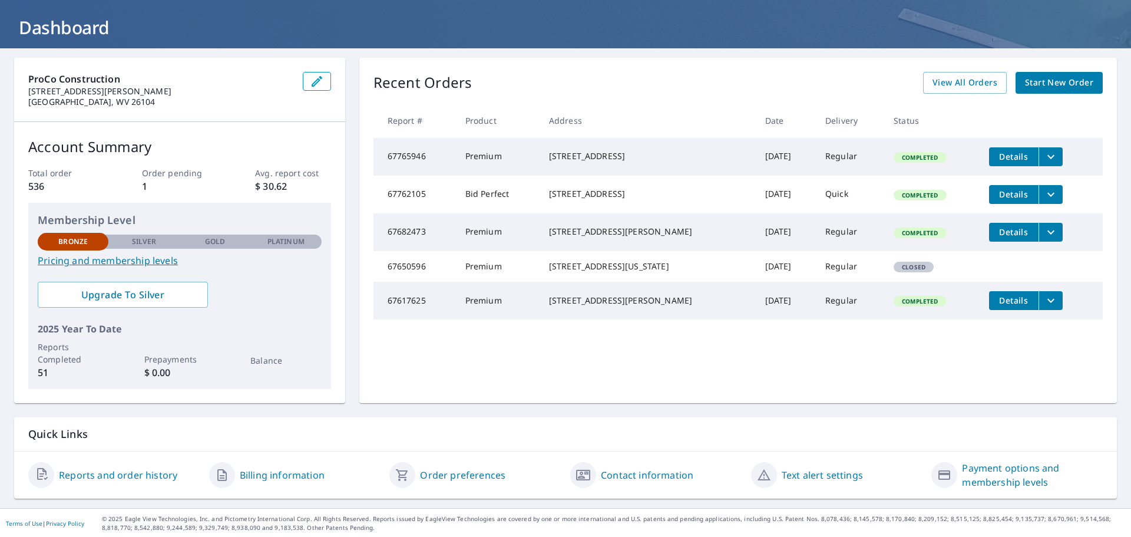
scroll to position [62, 0]
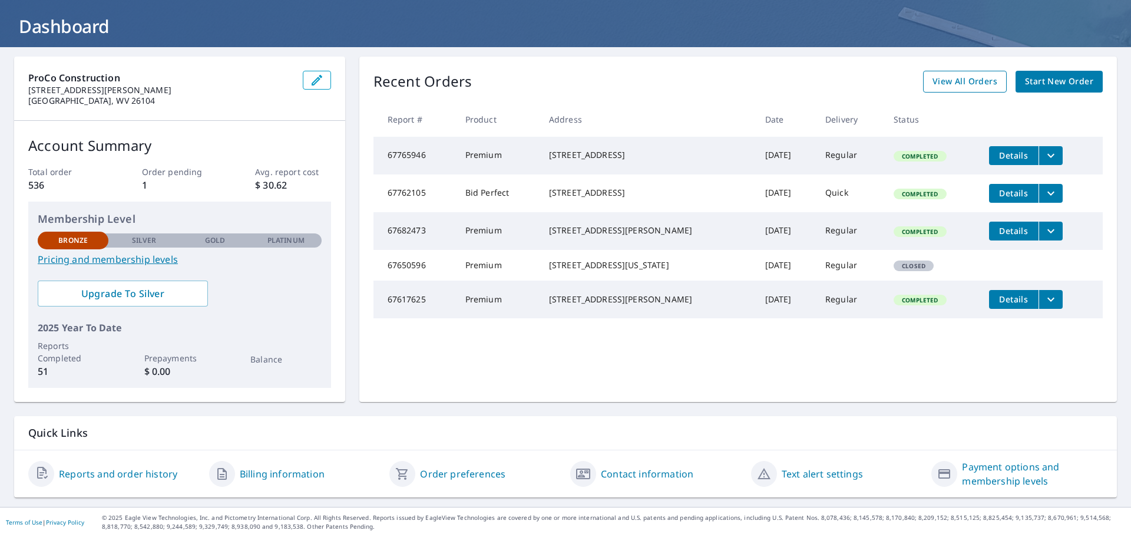
click at [951, 82] on span "View All Orders" at bounding box center [964, 81] width 65 height 15
